Goal: Information Seeking & Learning: Learn about a topic

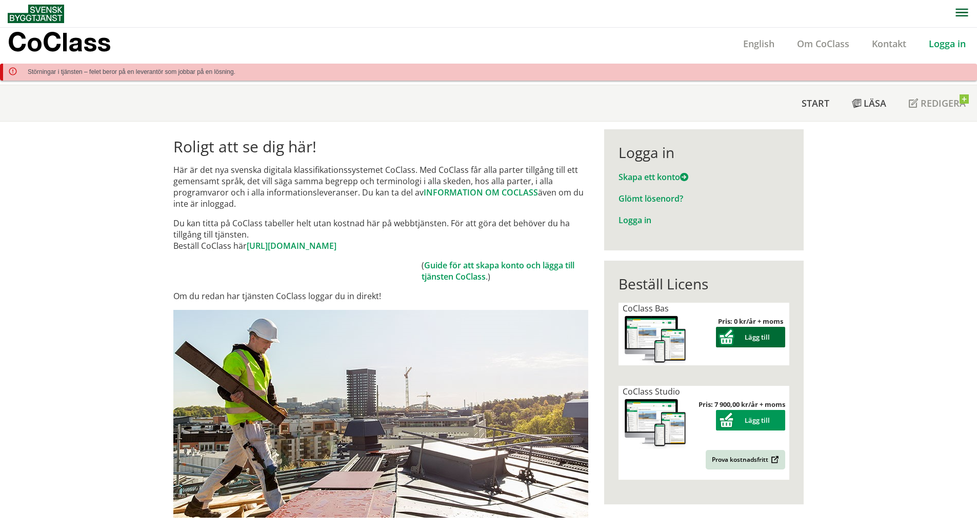
click at [743, 338] on button "Lägg till" at bounding box center [750, 337] width 69 height 21
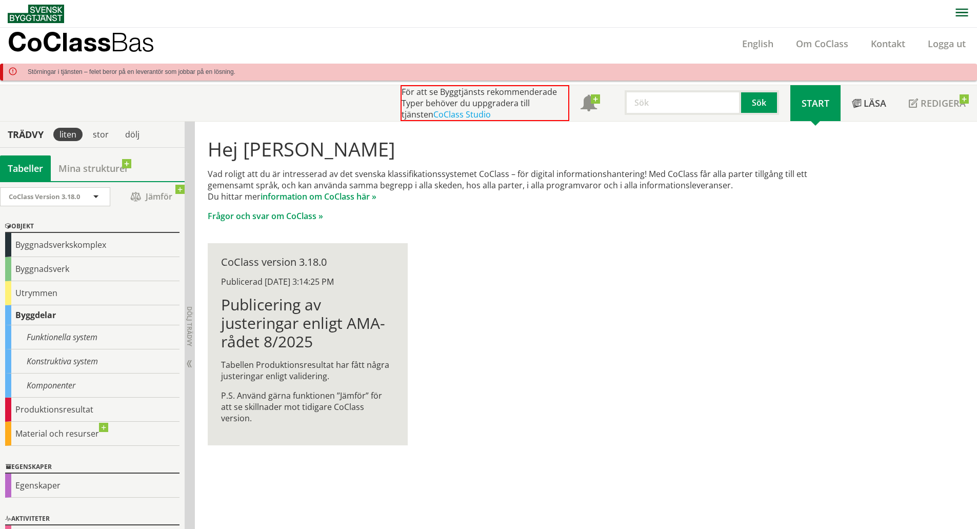
scroll to position [3, 0]
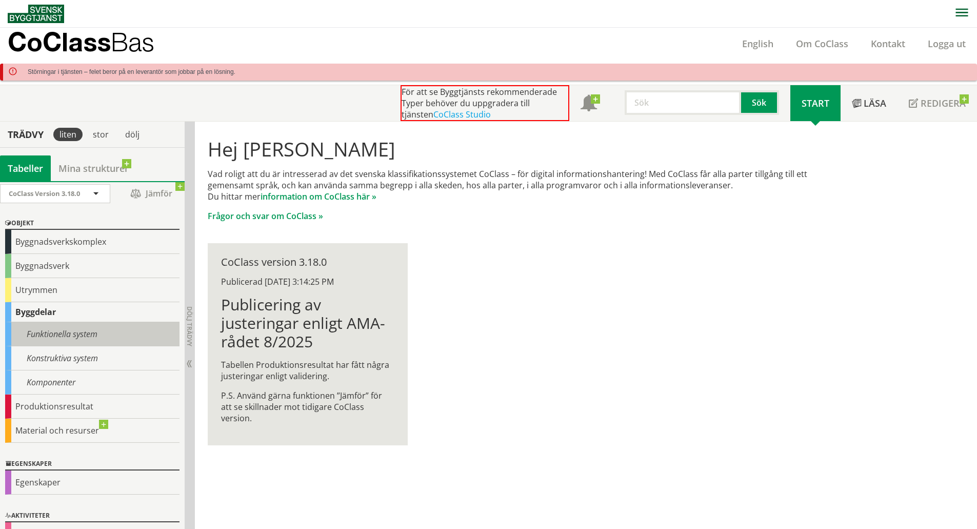
click at [46, 336] on div "Funktionella system" at bounding box center [92, 334] width 174 height 24
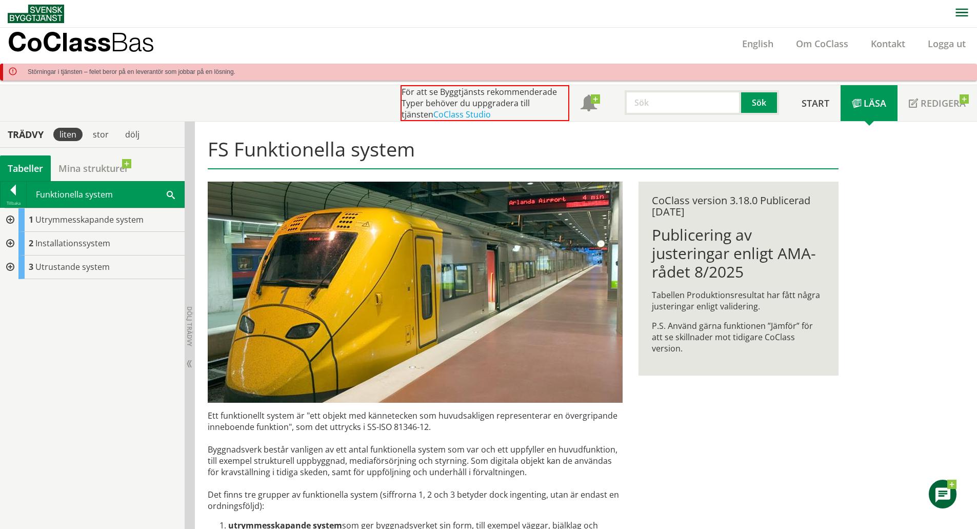
click at [11, 218] on div at bounding box center [9, 220] width 18 height 24
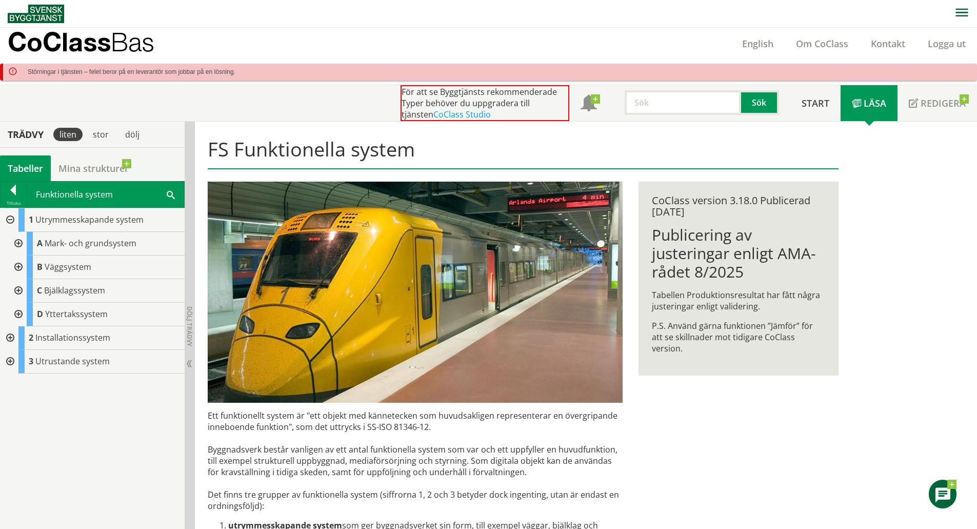
click at [7, 365] on div at bounding box center [9, 362] width 18 height 24
click at [17, 245] on div at bounding box center [17, 244] width 18 height 24
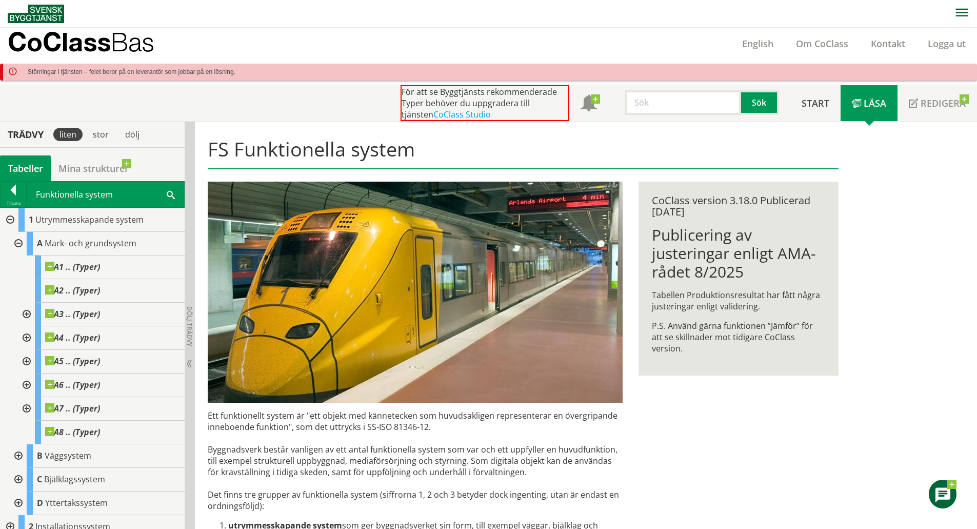
click at [17, 241] on div at bounding box center [17, 244] width 18 height 24
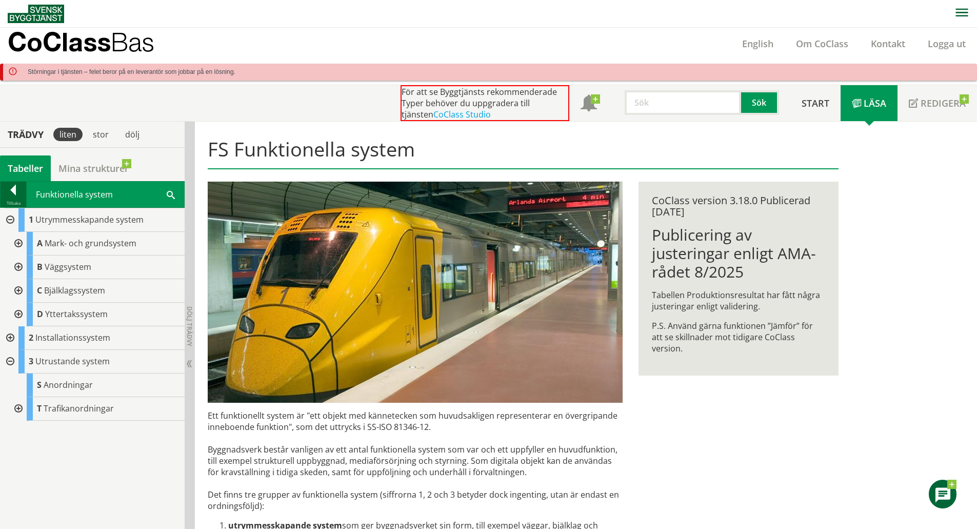
click at [19, 198] on div at bounding box center [14, 192] width 26 height 14
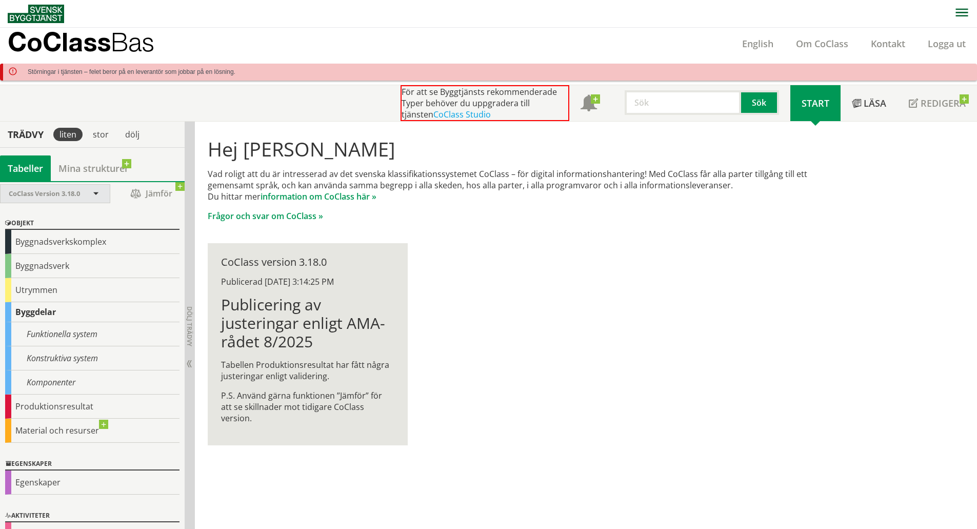
click at [27, 195] on span "CoClass Version 3.18.0" at bounding box center [44, 193] width 71 height 9
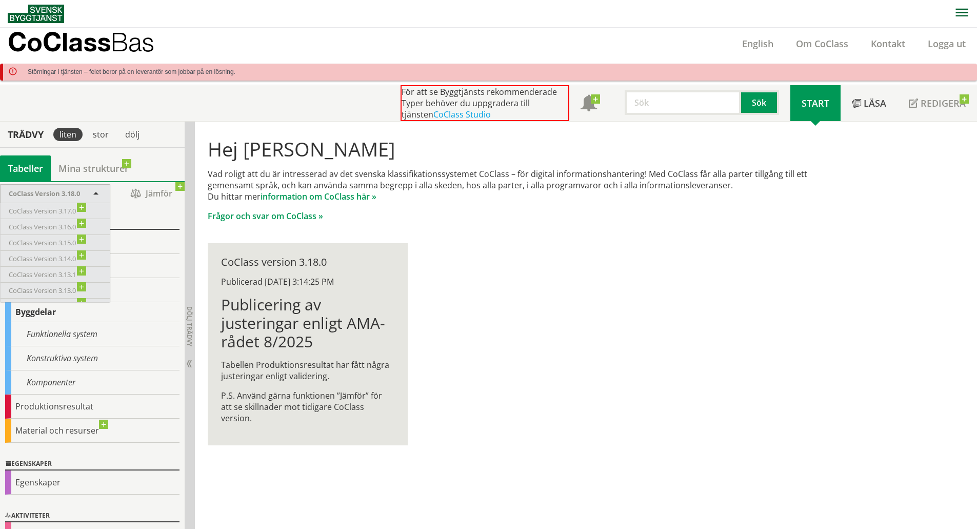
click at [39, 192] on span "CoClass Version 3.18.0" at bounding box center [44, 193] width 71 height 9
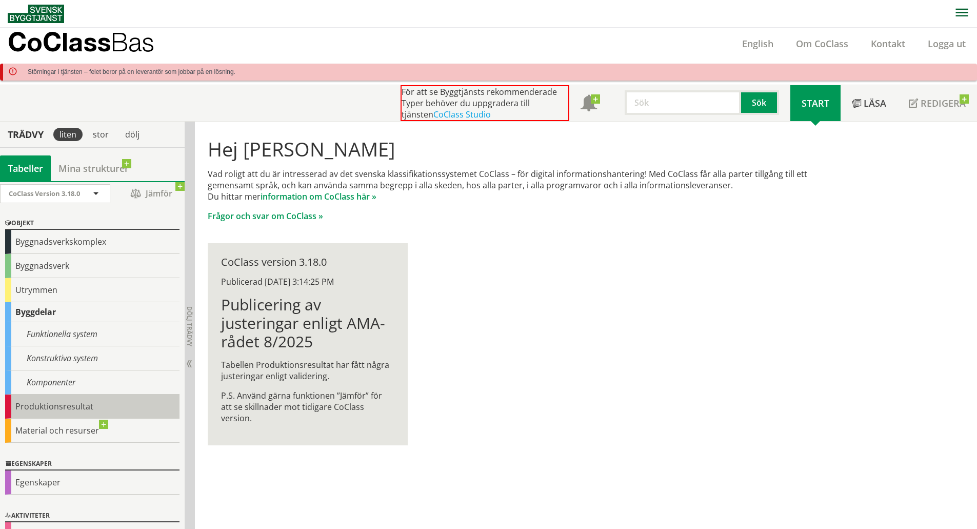
click at [37, 399] on div "Produktionsresultat" at bounding box center [92, 406] width 174 height 24
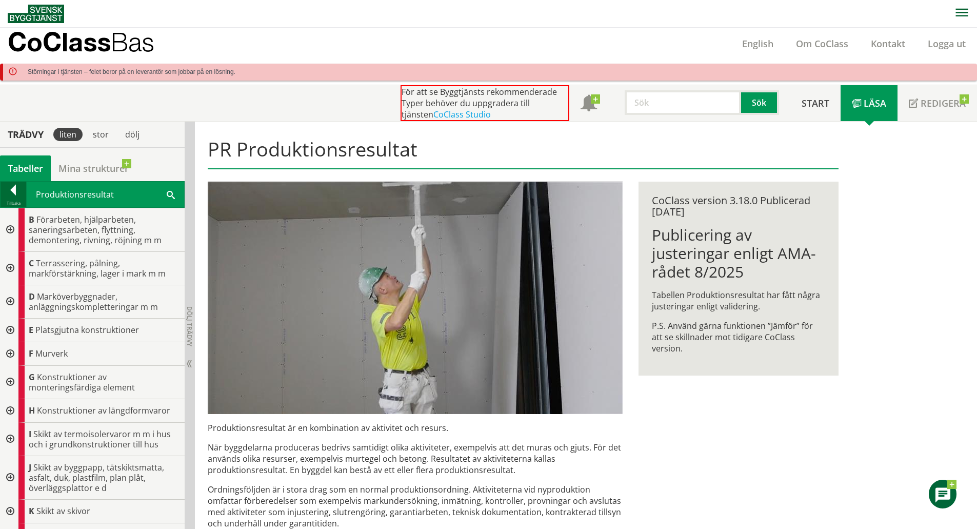
click at [16, 194] on div at bounding box center [14, 192] width 26 height 14
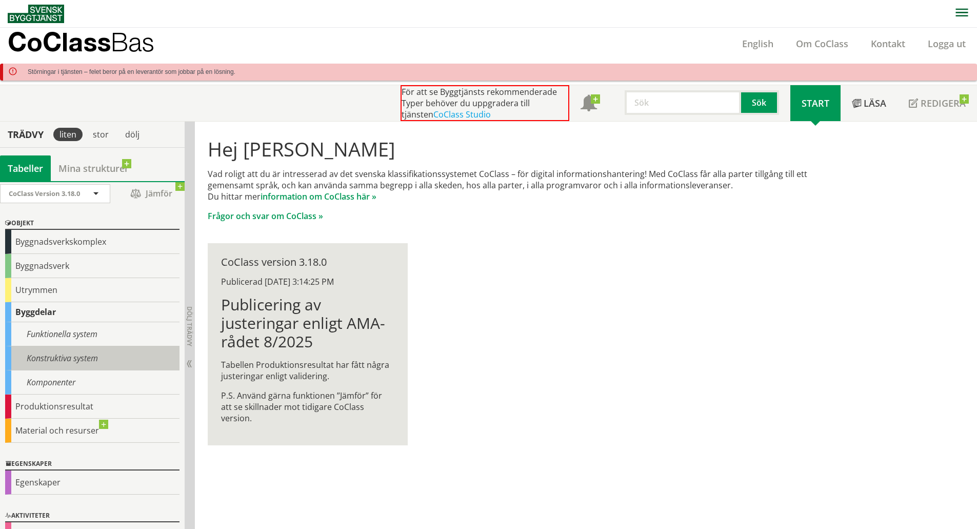
click at [40, 355] on div "Konstruktiva system" at bounding box center [92, 358] width 174 height 24
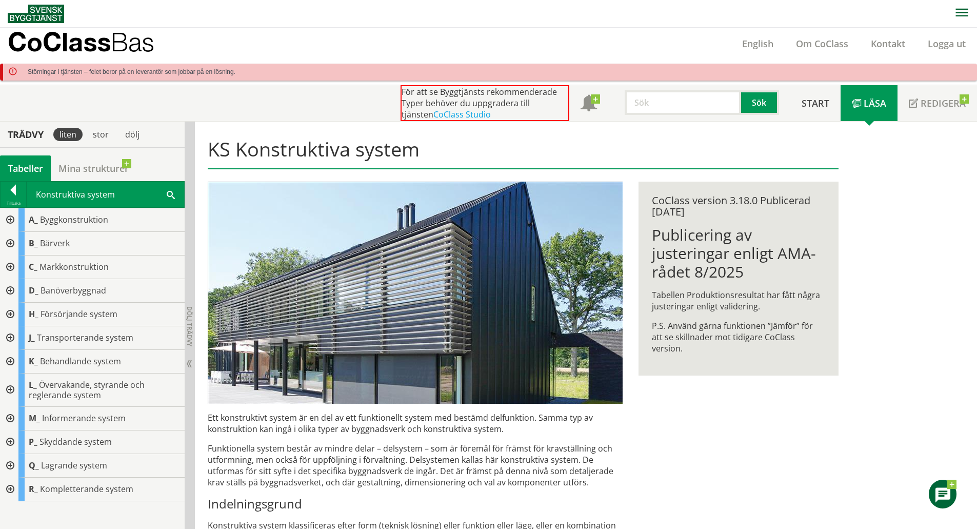
click at [12, 336] on div at bounding box center [9, 338] width 18 height 24
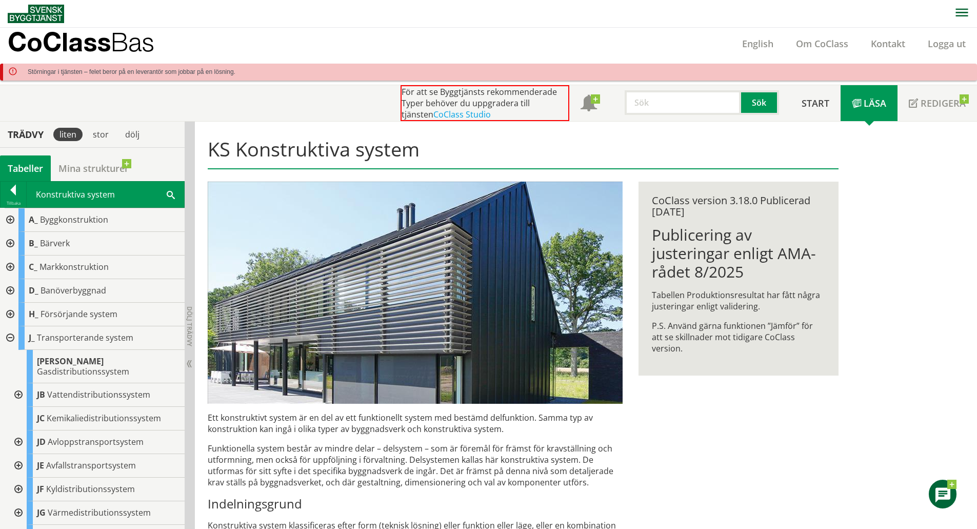
click at [9, 336] on div at bounding box center [9, 338] width 18 height 24
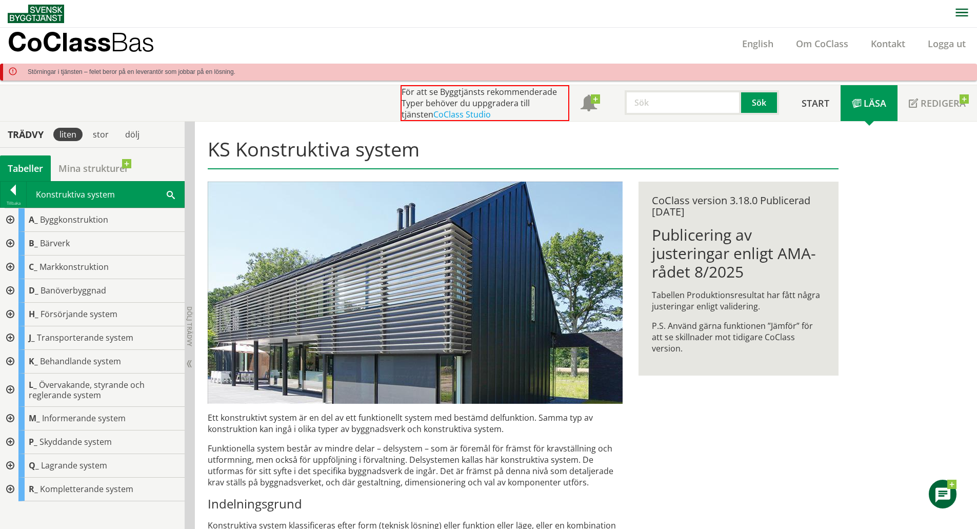
click at [11, 219] on div at bounding box center [9, 220] width 18 height 24
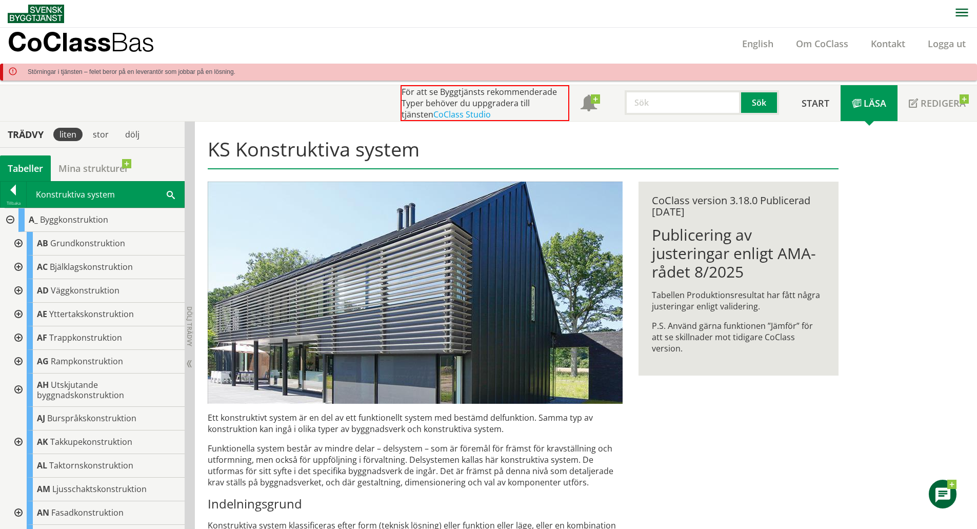
click at [18, 267] on div at bounding box center [17, 267] width 18 height 24
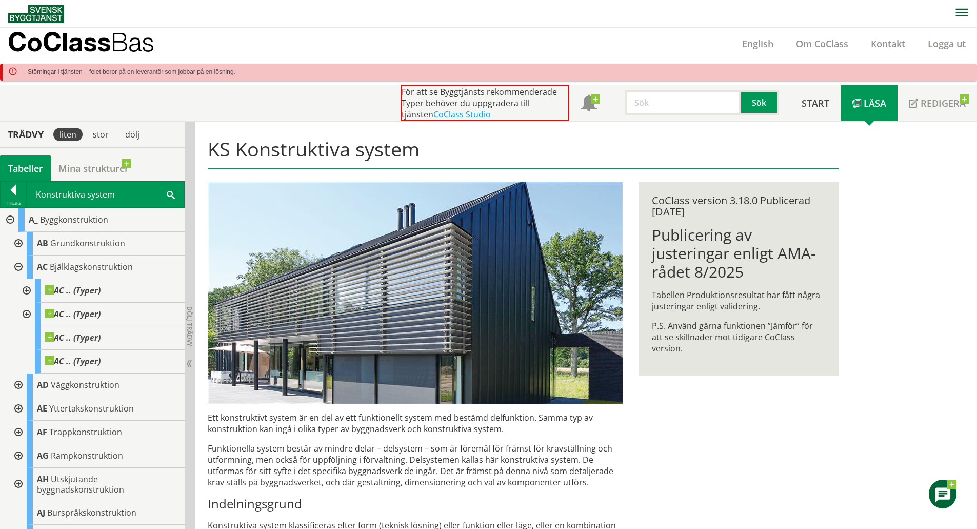
click at [28, 290] on div at bounding box center [25, 291] width 18 height 24
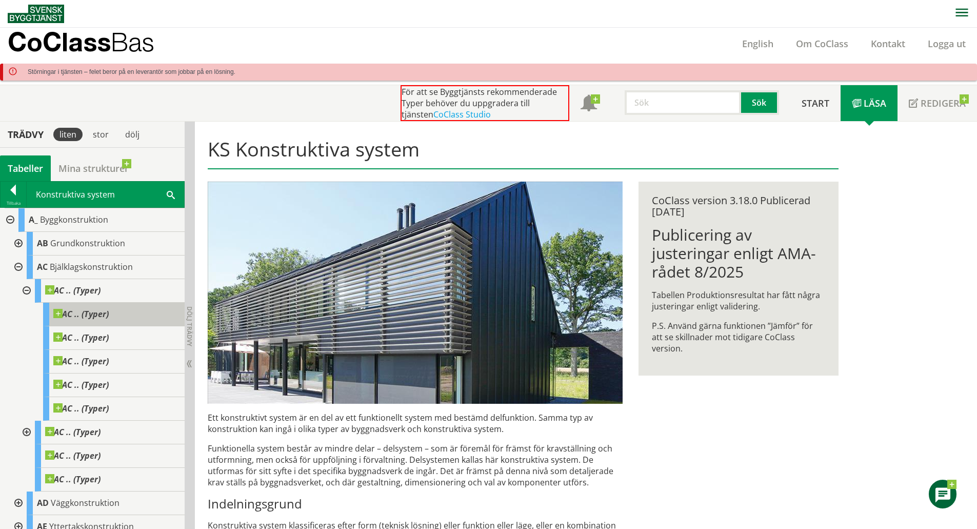
click at [109, 309] on span at bounding box center [109, 309] width 0 height 0
click at [74, 313] on span "AC .. (Typer)" at bounding box center [80, 314] width 55 height 10
click at [67, 284] on div "AC .. (Typer)" at bounding box center [110, 291] width 150 height 24
click at [31, 288] on div at bounding box center [25, 291] width 18 height 24
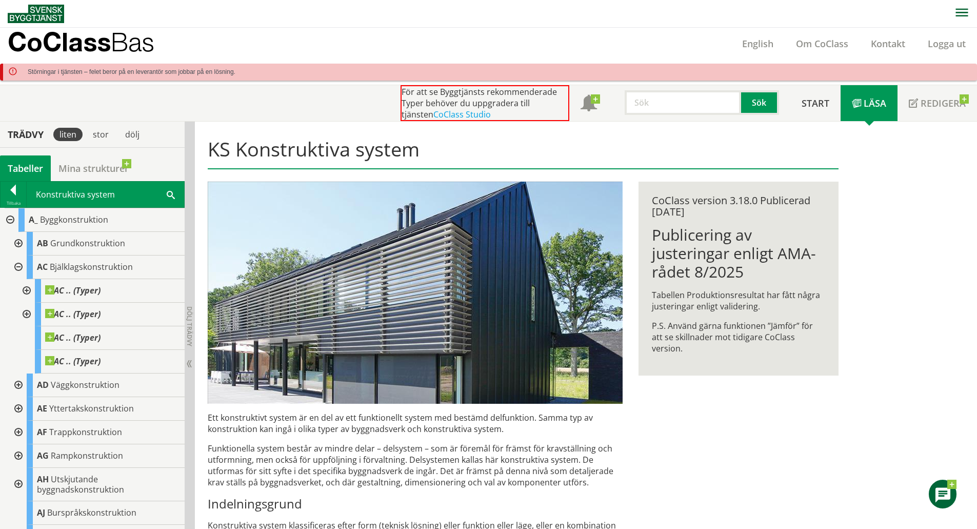
click at [28, 315] on div at bounding box center [25, 314] width 18 height 24
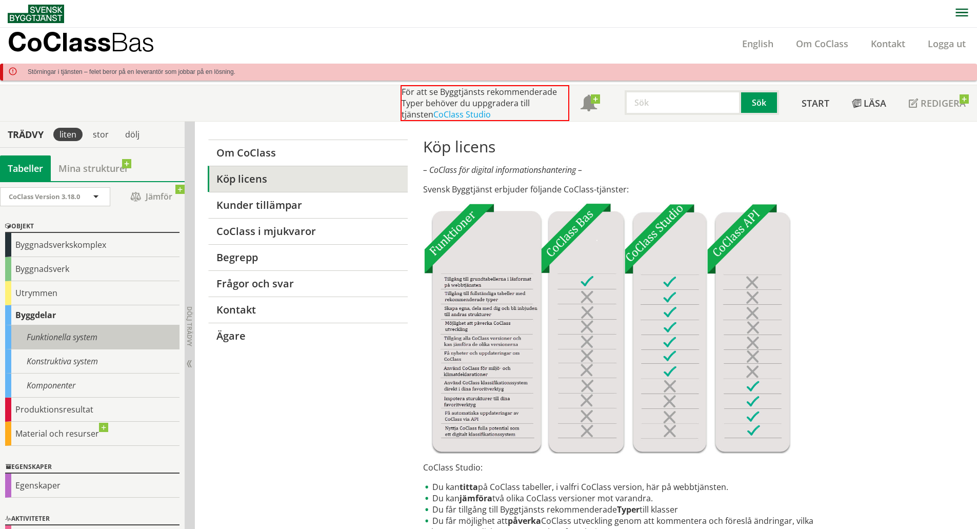
click at [45, 336] on div "Funktionella system" at bounding box center [92, 337] width 174 height 24
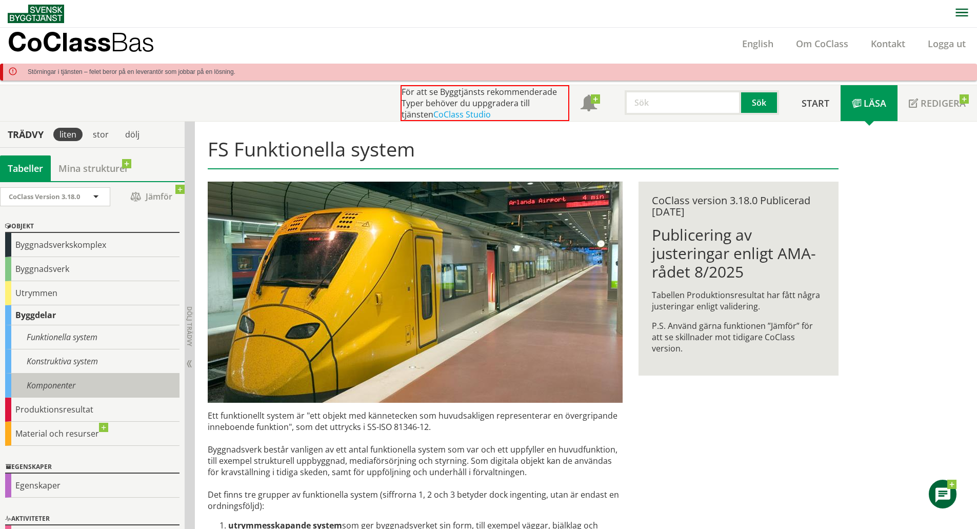
click at [66, 381] on div "Komponenter" at bounding box center [92, 385] width 174 height 24
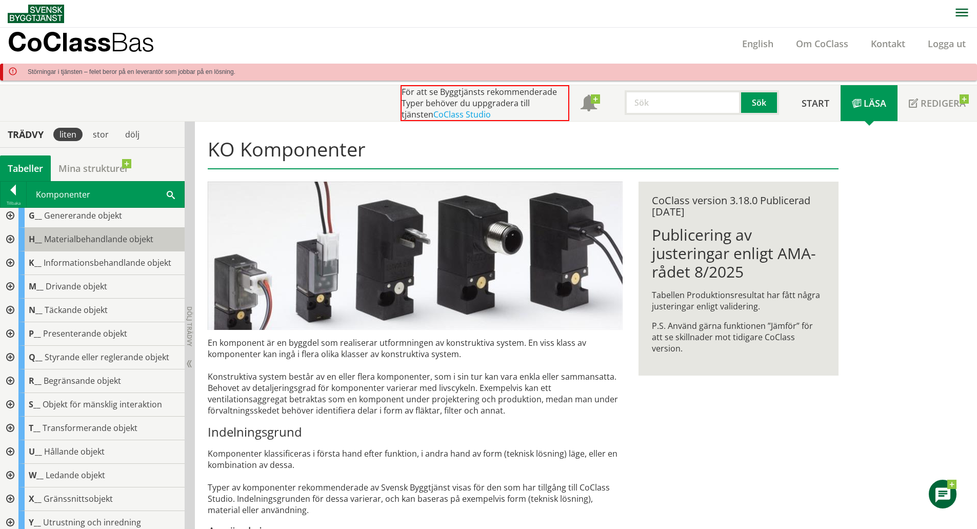
scroll to position [112, 0]
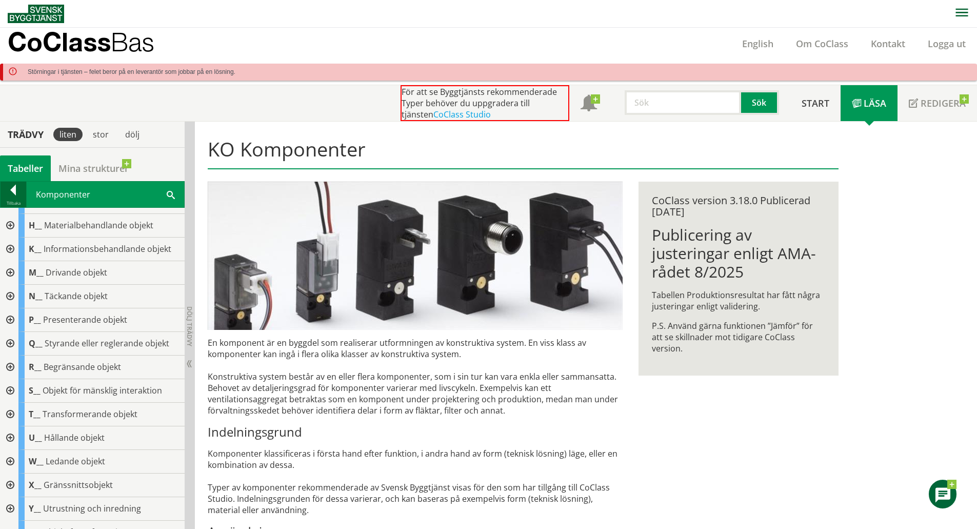
click at [19, 193] on div at bounding box center [14, 192] width 26 height 14
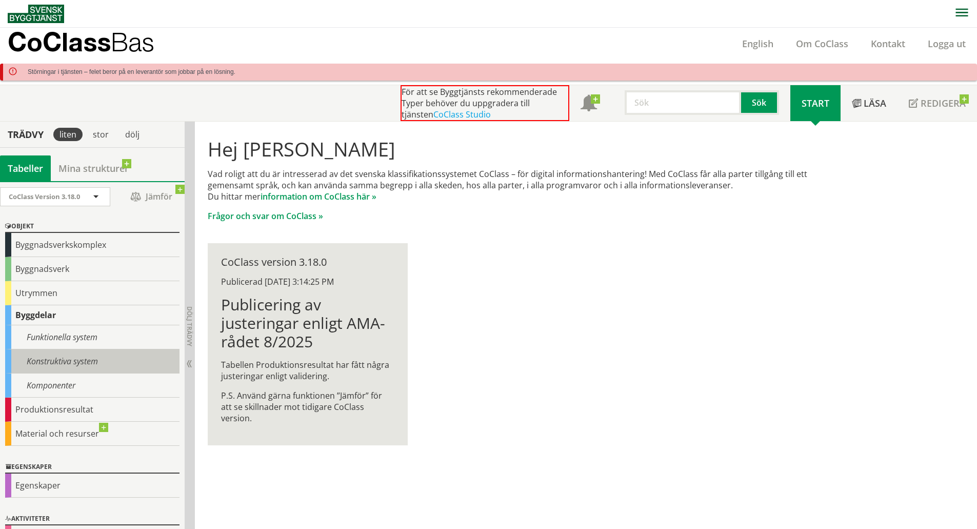
click at [56, 356] on div "Konstruktiva system" at bounding box center [92, 361] width 174 height 24
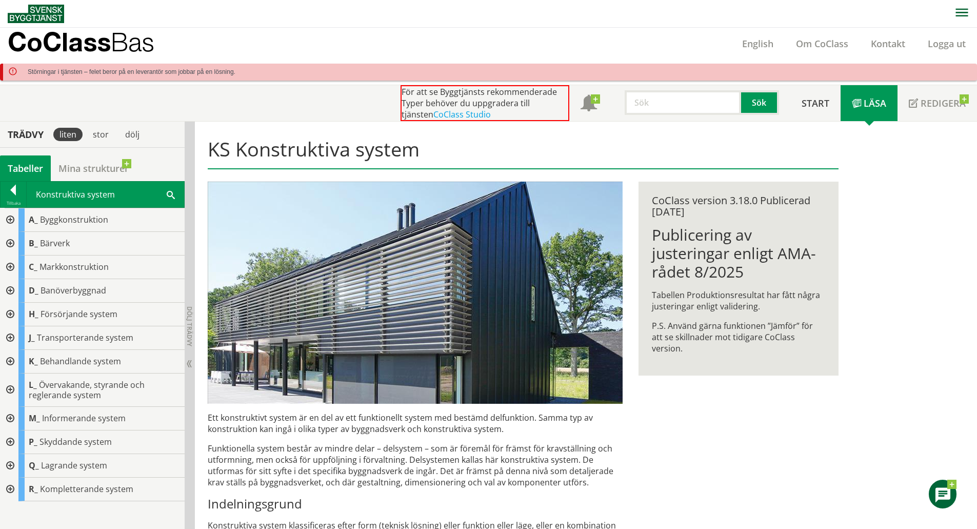
click at [8, 243] on div at bounding box center [9, 244] width 18 height 24
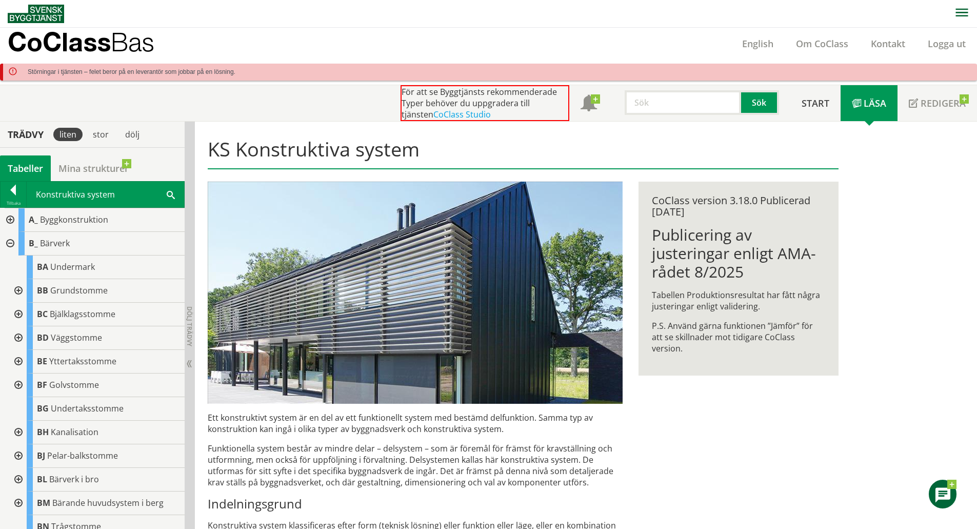
click at [7, 244] on div at bounding box center [9, 244] width 18 height 24
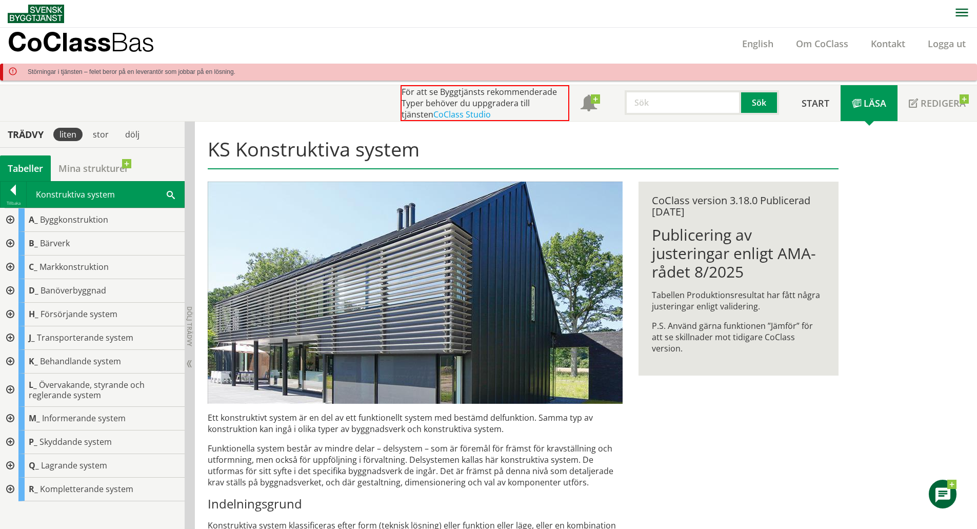
click at [10, 222] on div at bounding box center [9, 220] width 18 height 24
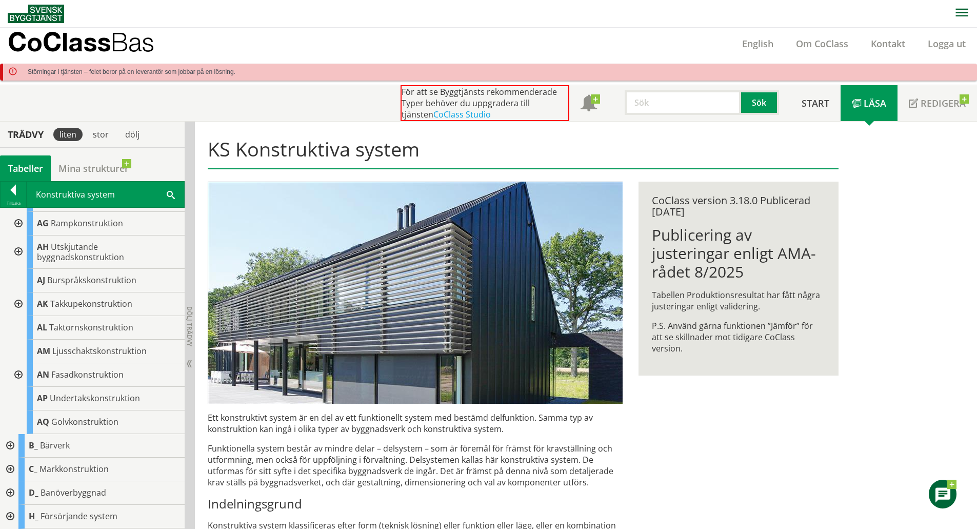
scroll to position [154, 0]
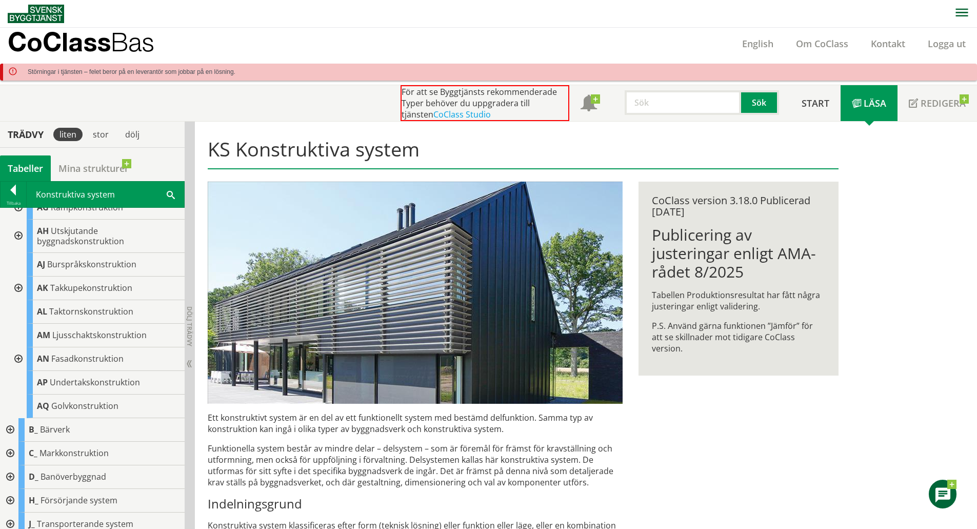
click at [17, 359] on div at bounding box center [17, 359] width 18 height 24
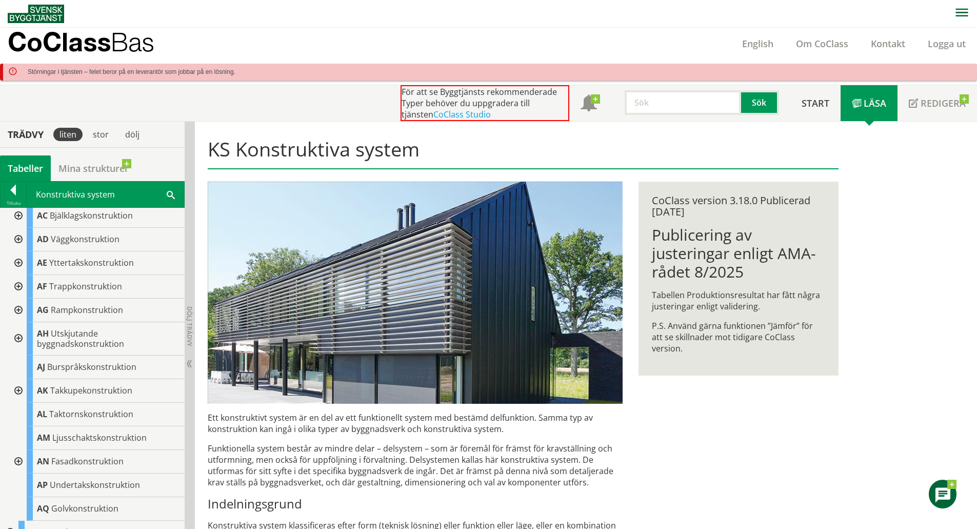
scroll to position [0, 0]
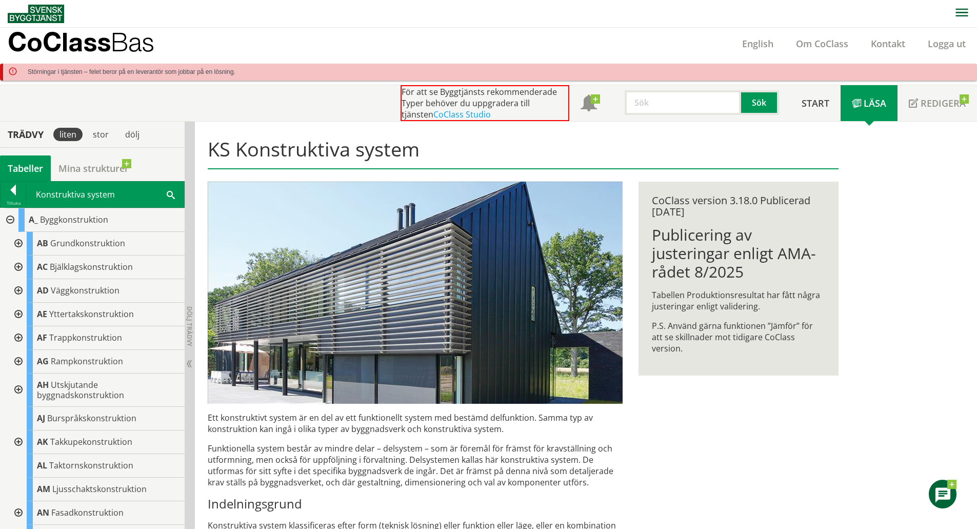
click at [163, 195] on div "Konstruktiva system Sök" at bounding box center [105, 194] width 157 height 26
click at [168, 194] on span at bounding box center [171, 194] width 8 height 11
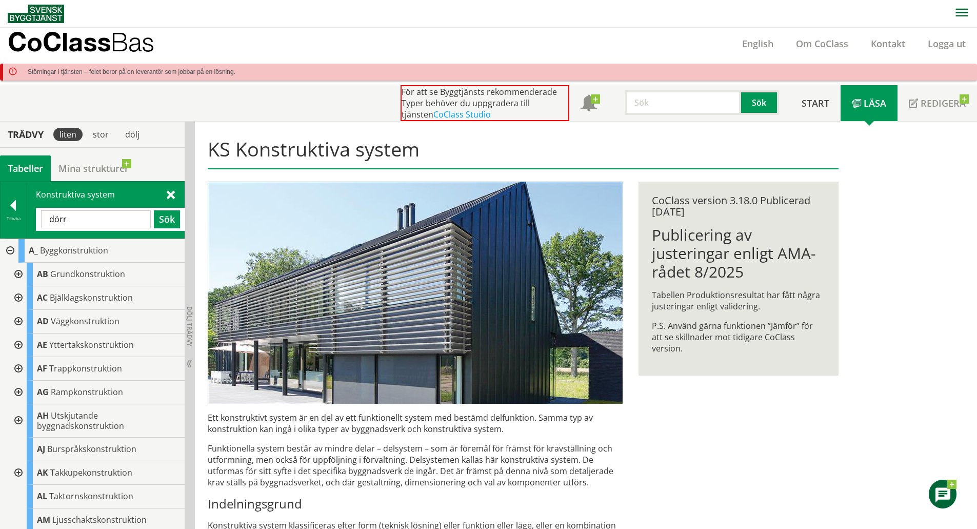
type input "dörr"
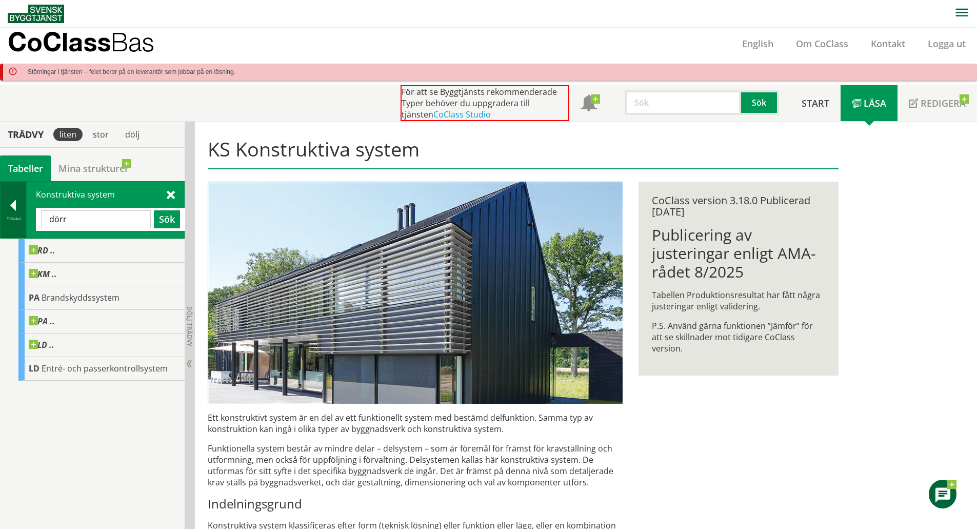
click at [11, 209] on div at bounding box center [14, 207] width 26 height 14
